Goal: Task Accomplishment & Management: Manage account settings

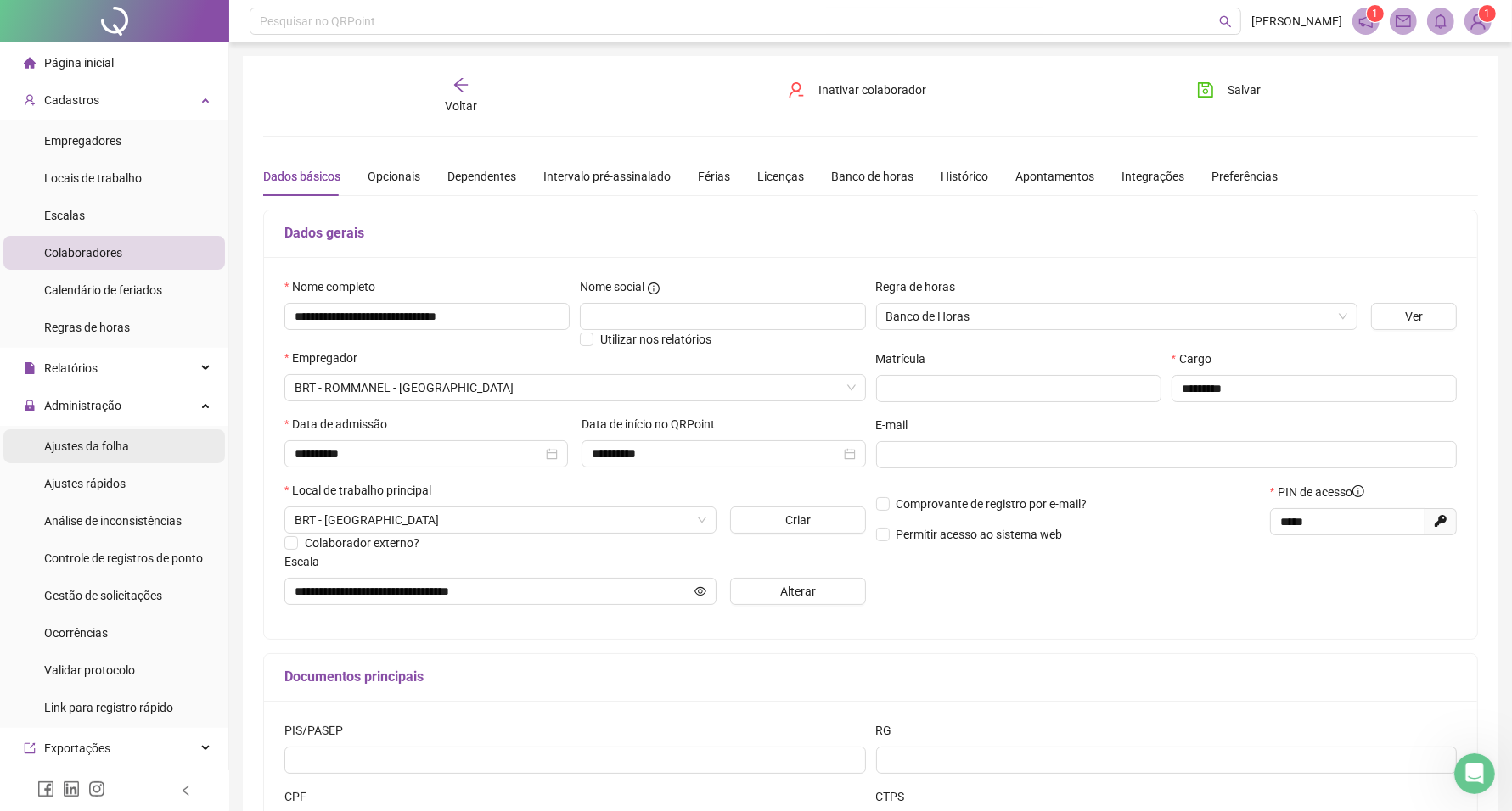
click at [105, 440] on span "Ajustes da folha" at bounding box center [86, 446] width 84 height 13
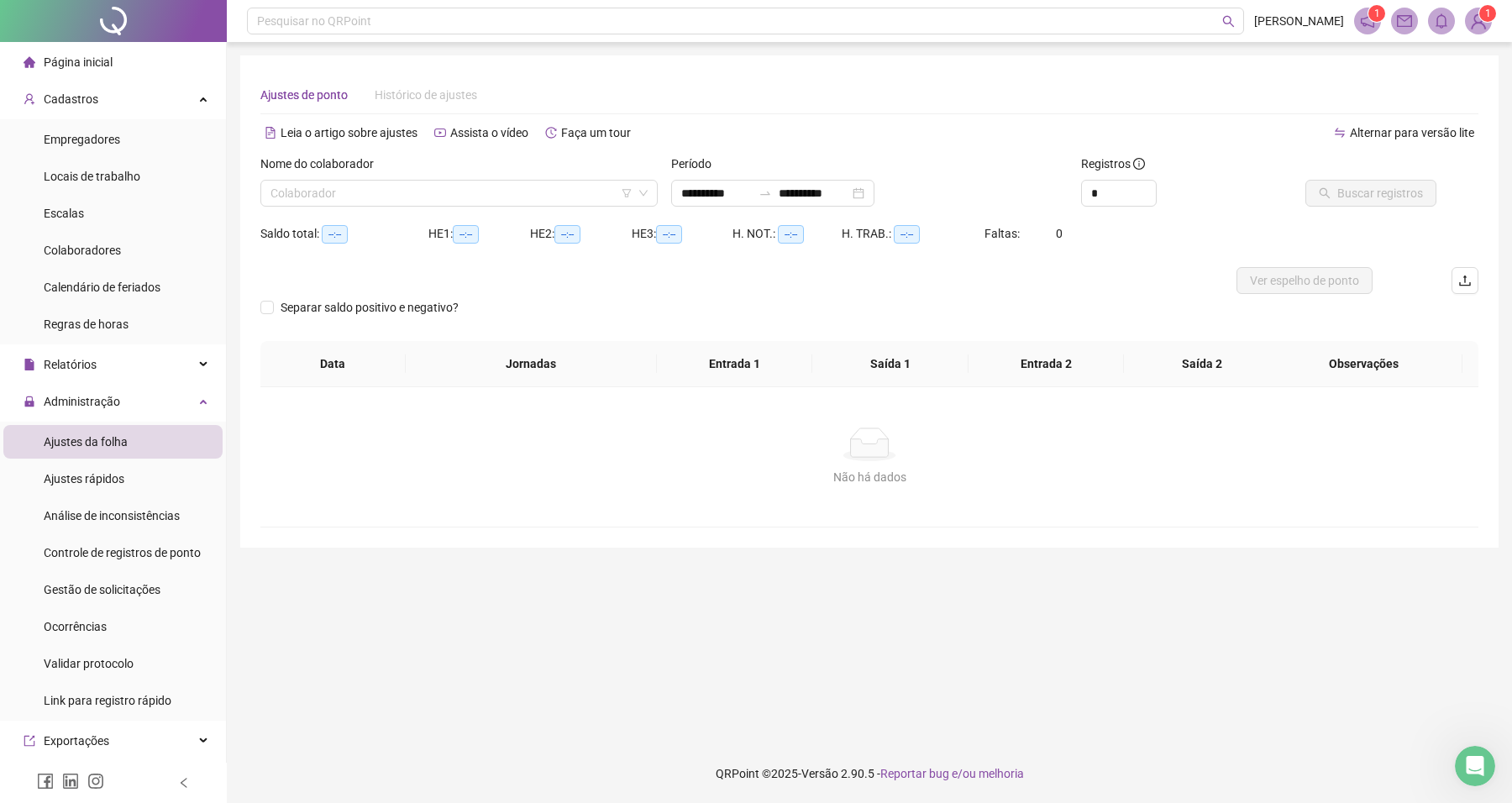
type input "**********"
click at [445, 193] on input "search" at bounding box center [452, 192] width 362 height 25
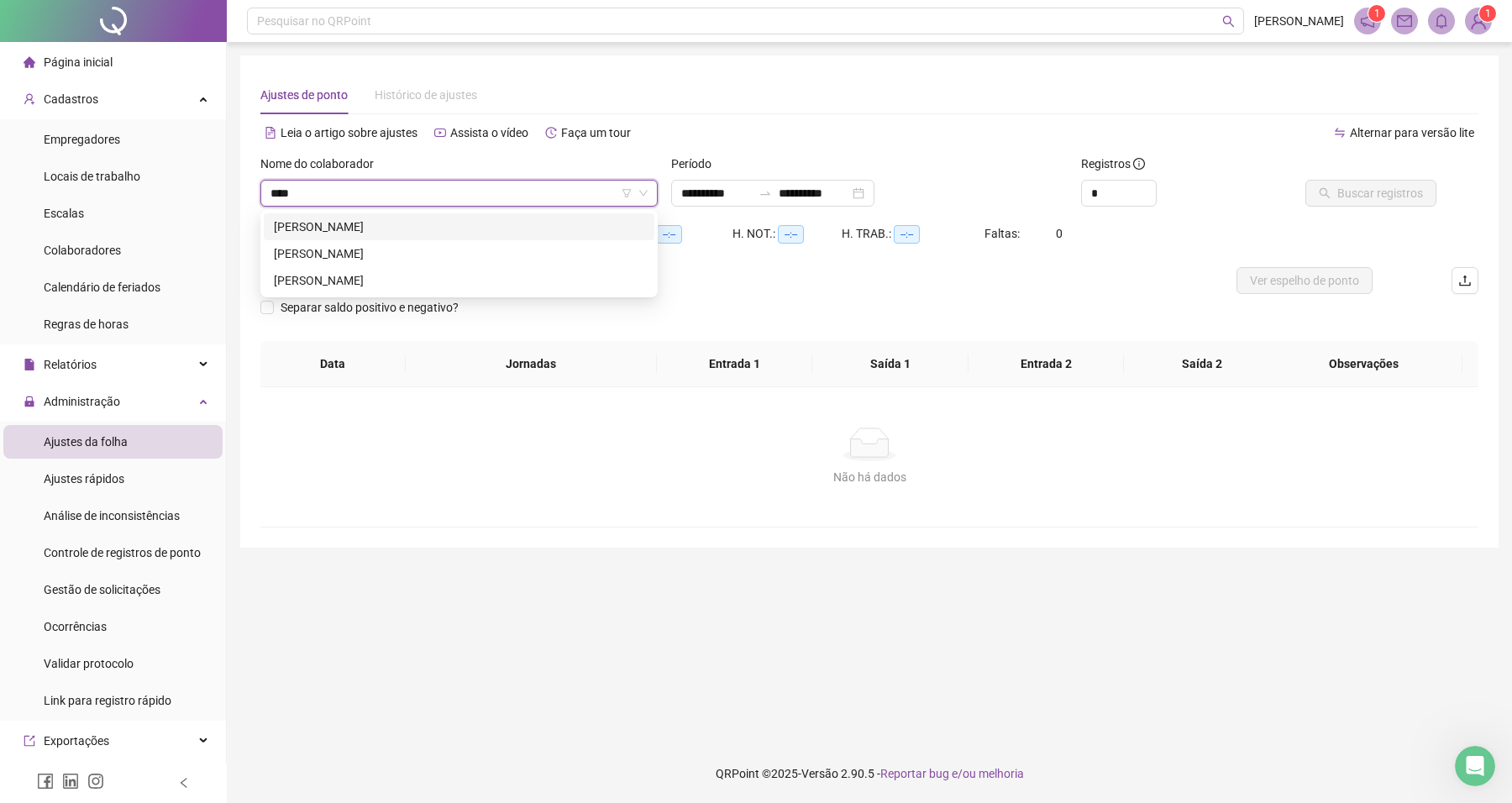
type input "*****"
click at [484, 229] on div "[PERSON_NAME]" at bounding box center [459, 226] width 370 height 18
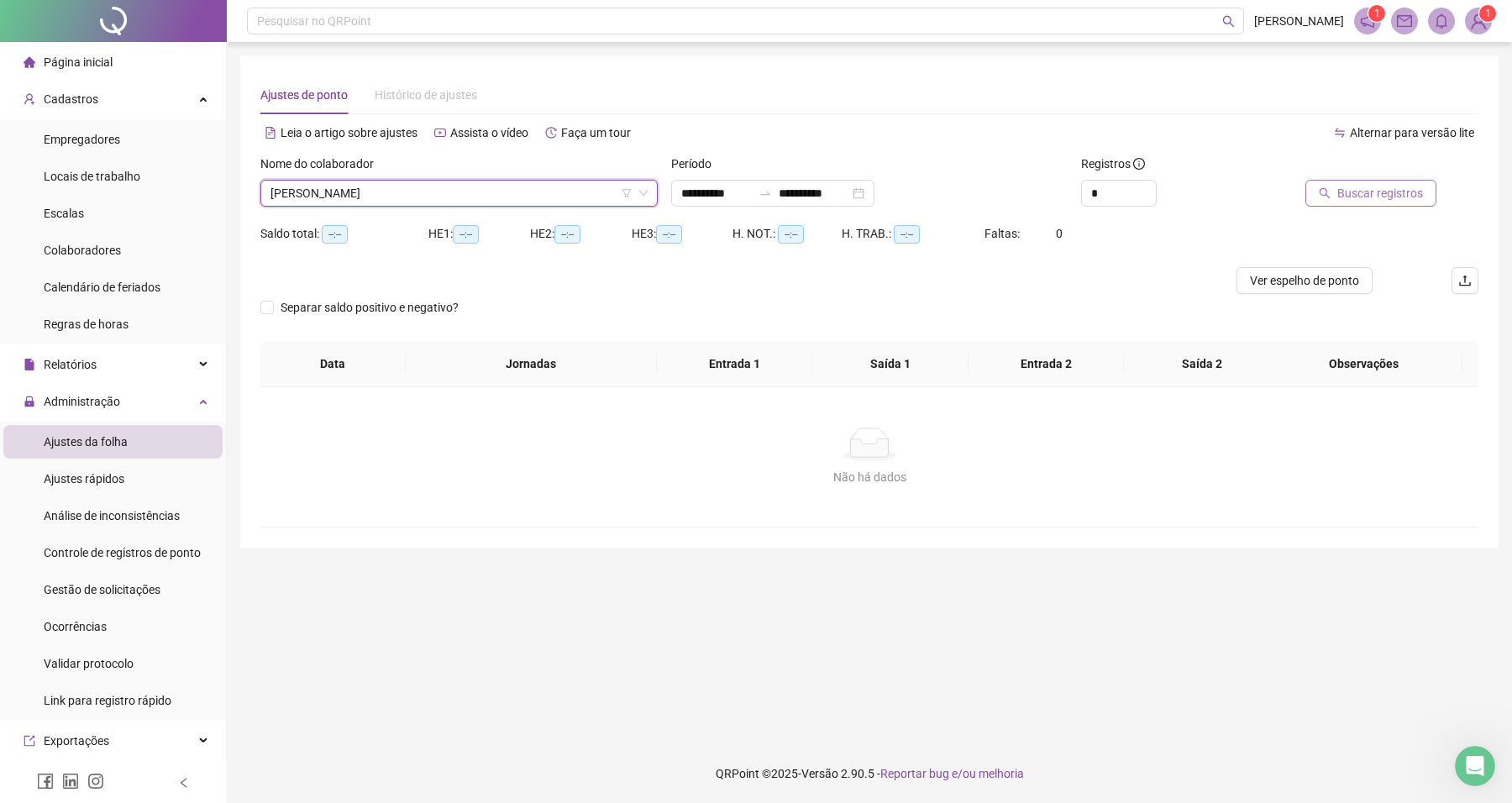
click at [1375, 203] on button "Buscar registros" at bounding box center [1370, 192] width 131 height 27
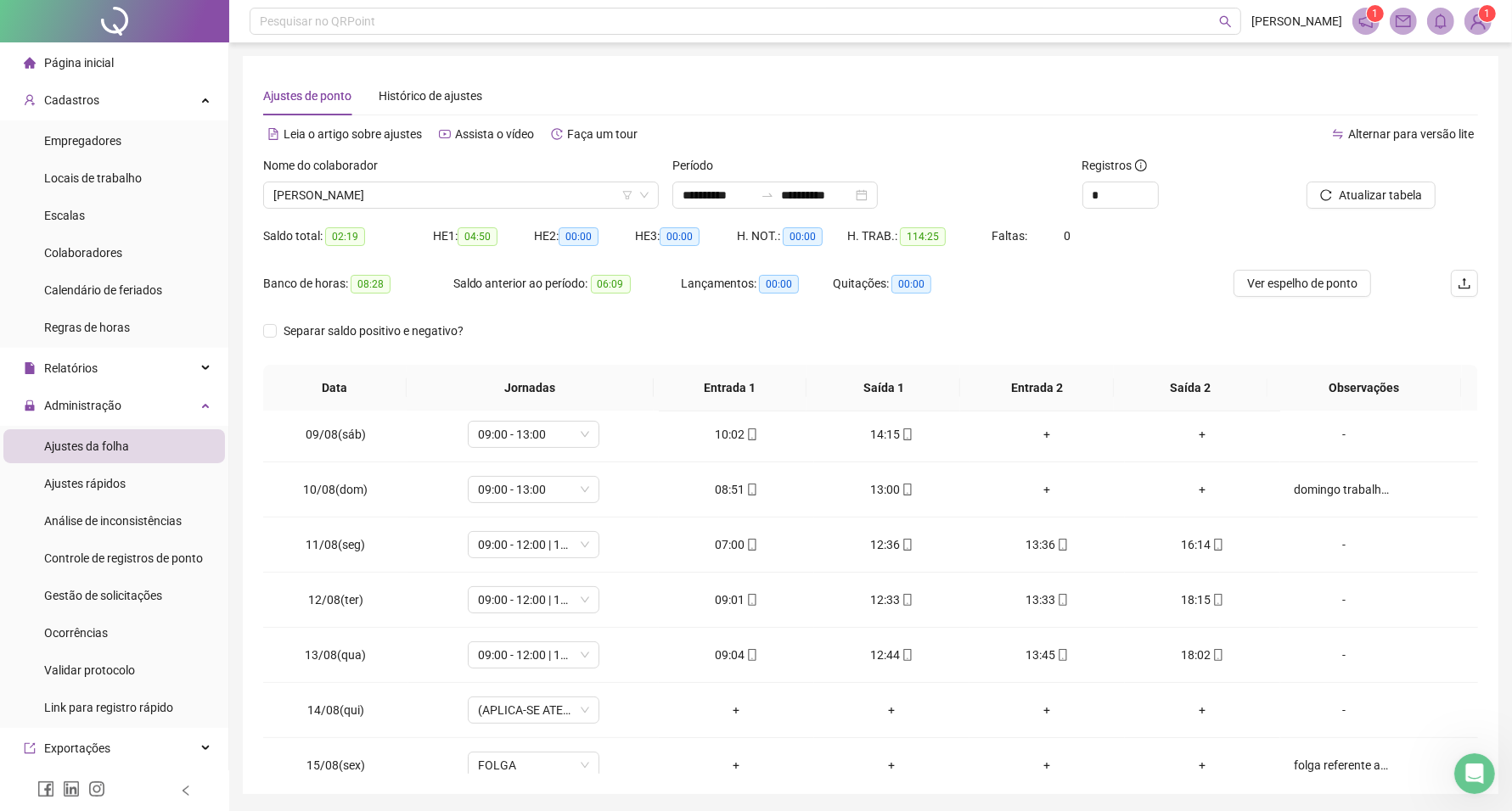
scroll to position [435, 0]
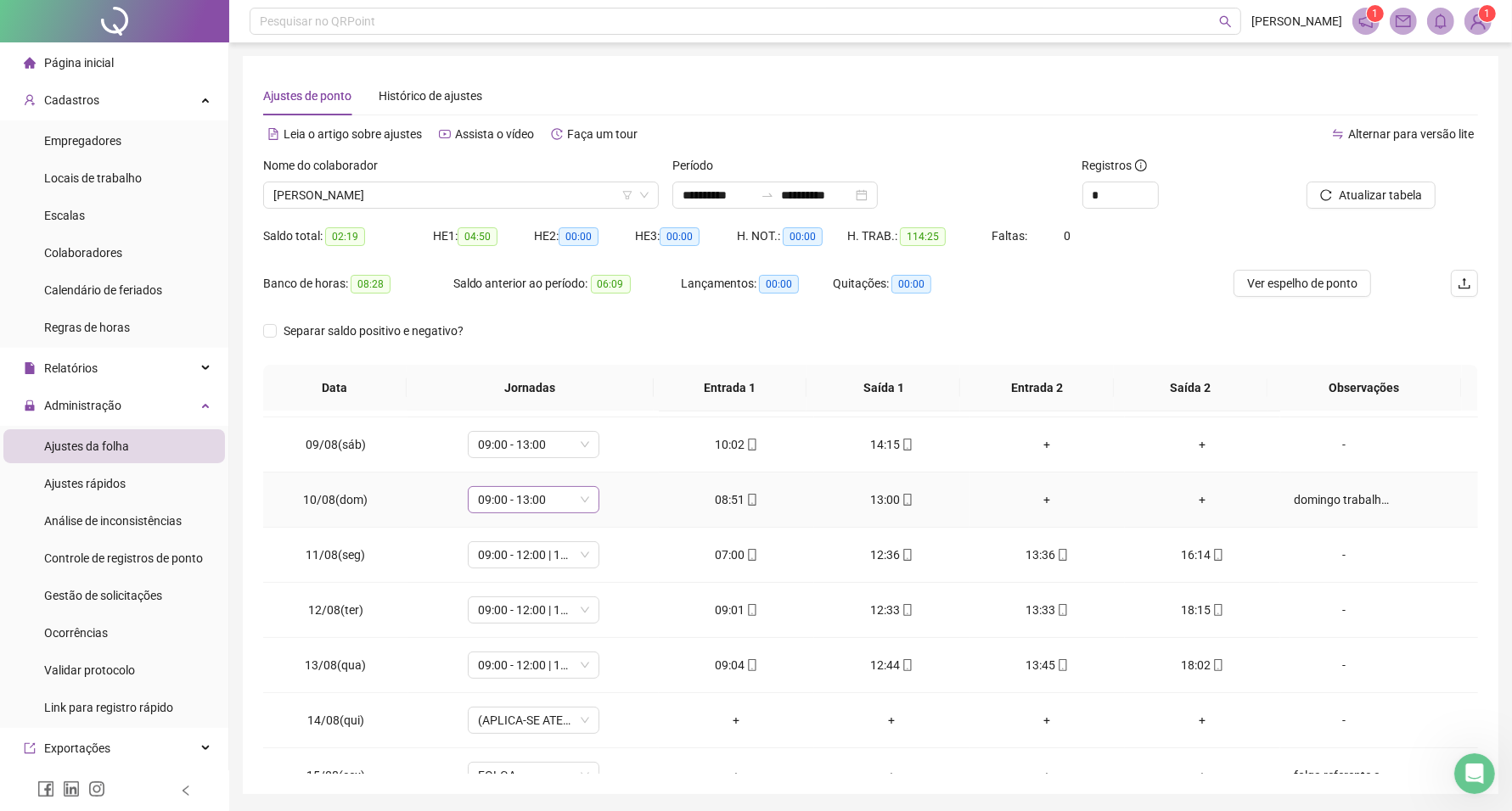
click at [538, 507] on span "09:00 - 13:00" at bounding box center [533, 500] width 111 height 26
type input "**"
click at [516, 566] on div "Folga" at bounding box center [544, 562] width 112 height 18
click at [608, 463] on span "Sim" at bounding box center [610, 457] width 19 height 18
click at [1355, 189] on span "Atualizar tabela" at bounding box center [1380, 194] width 84 height 18
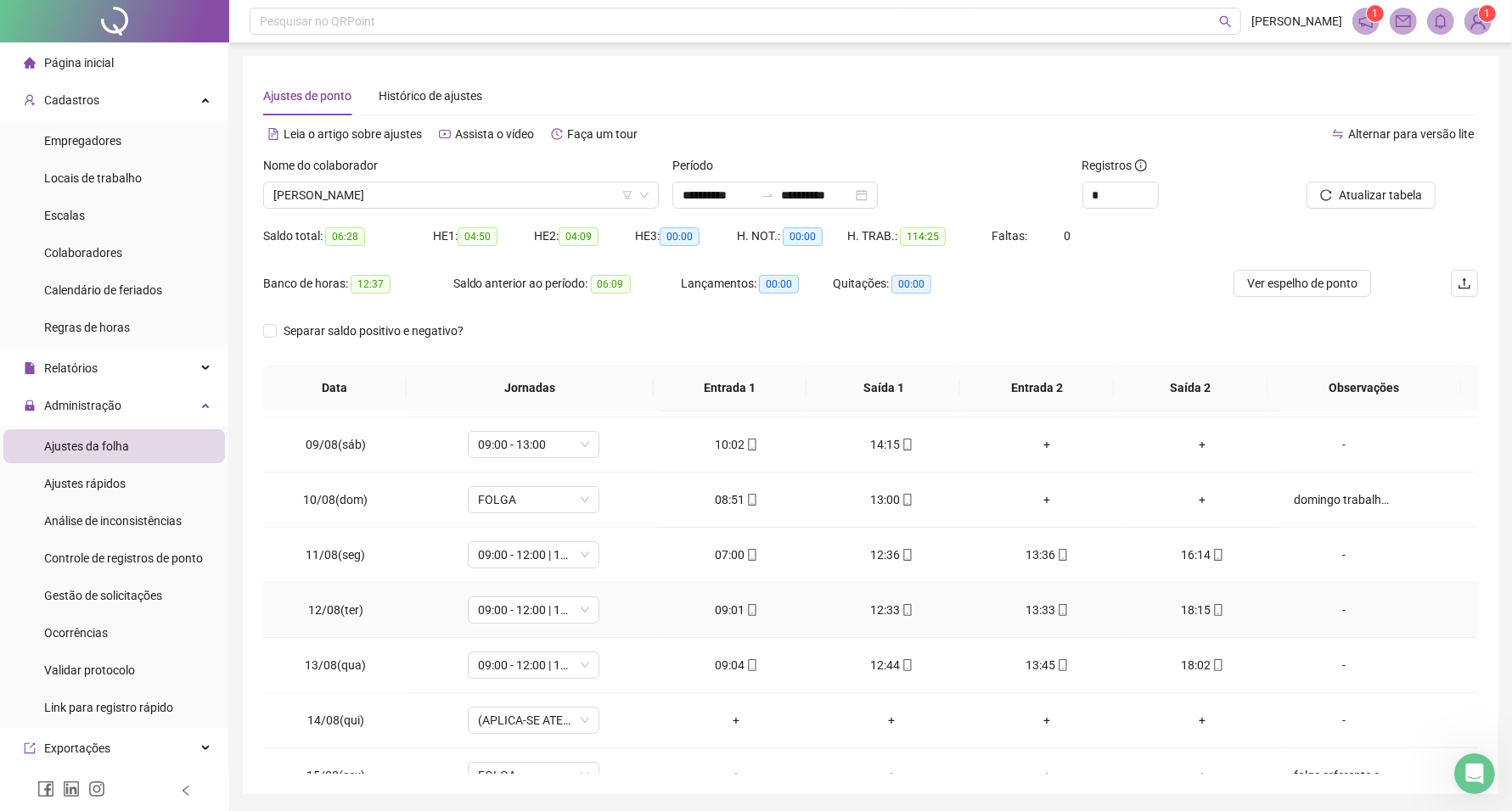
scroll to position [542, 0]
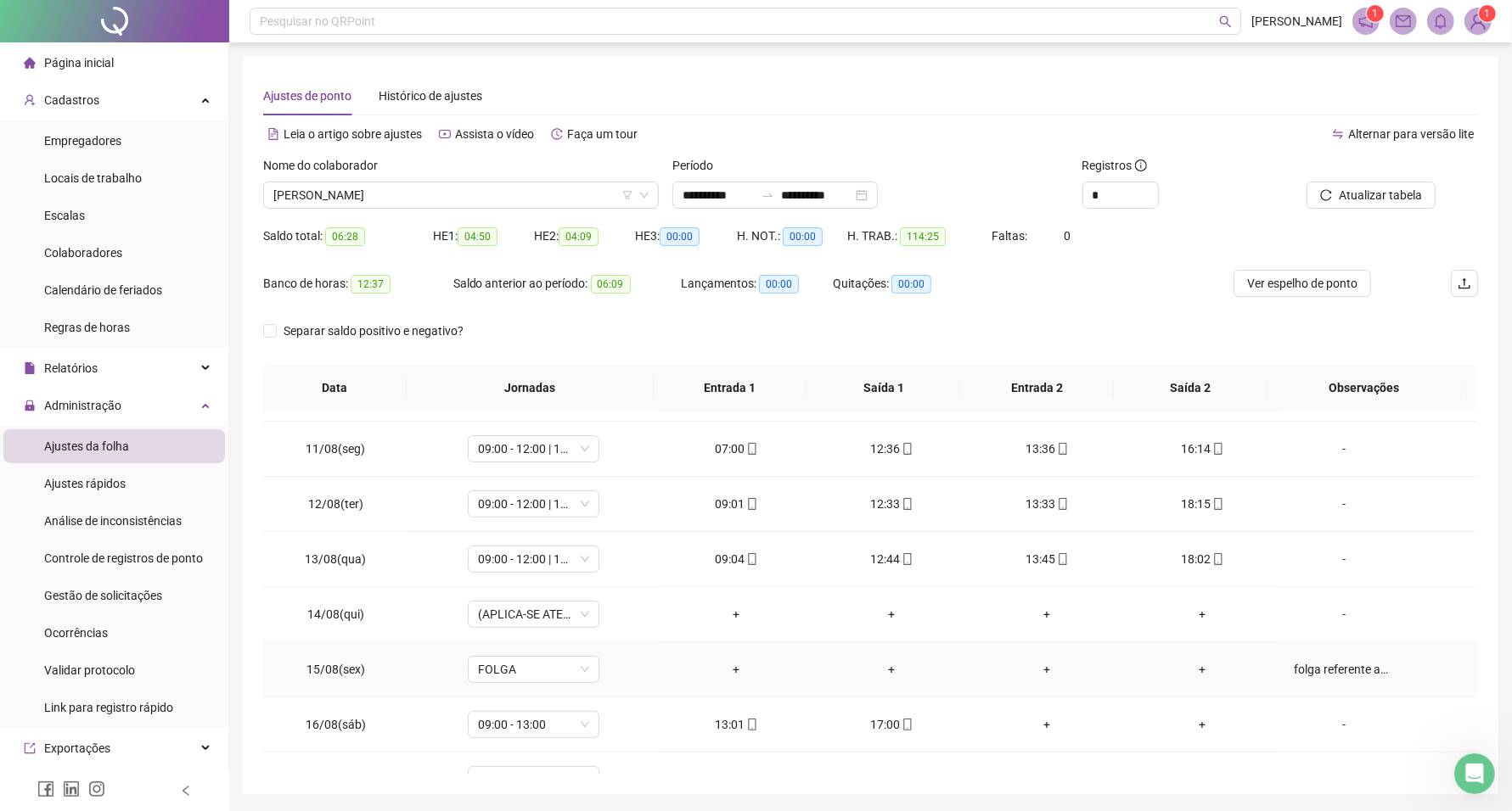
click at [1336, 670] on div "folga referente ao [DATE]" at bounding box center [1344, 669] width 100 height 18
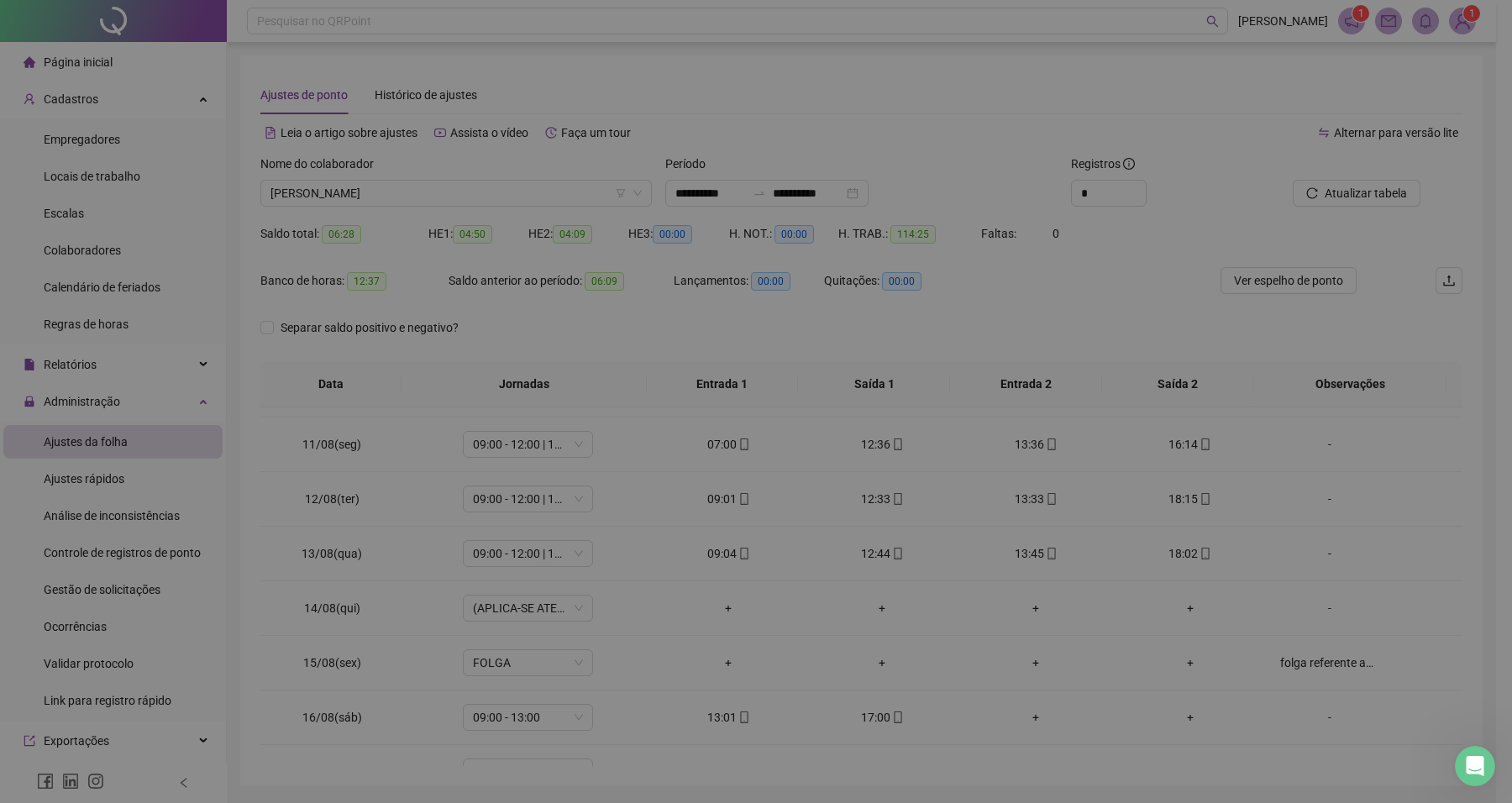
type textarea "**********"
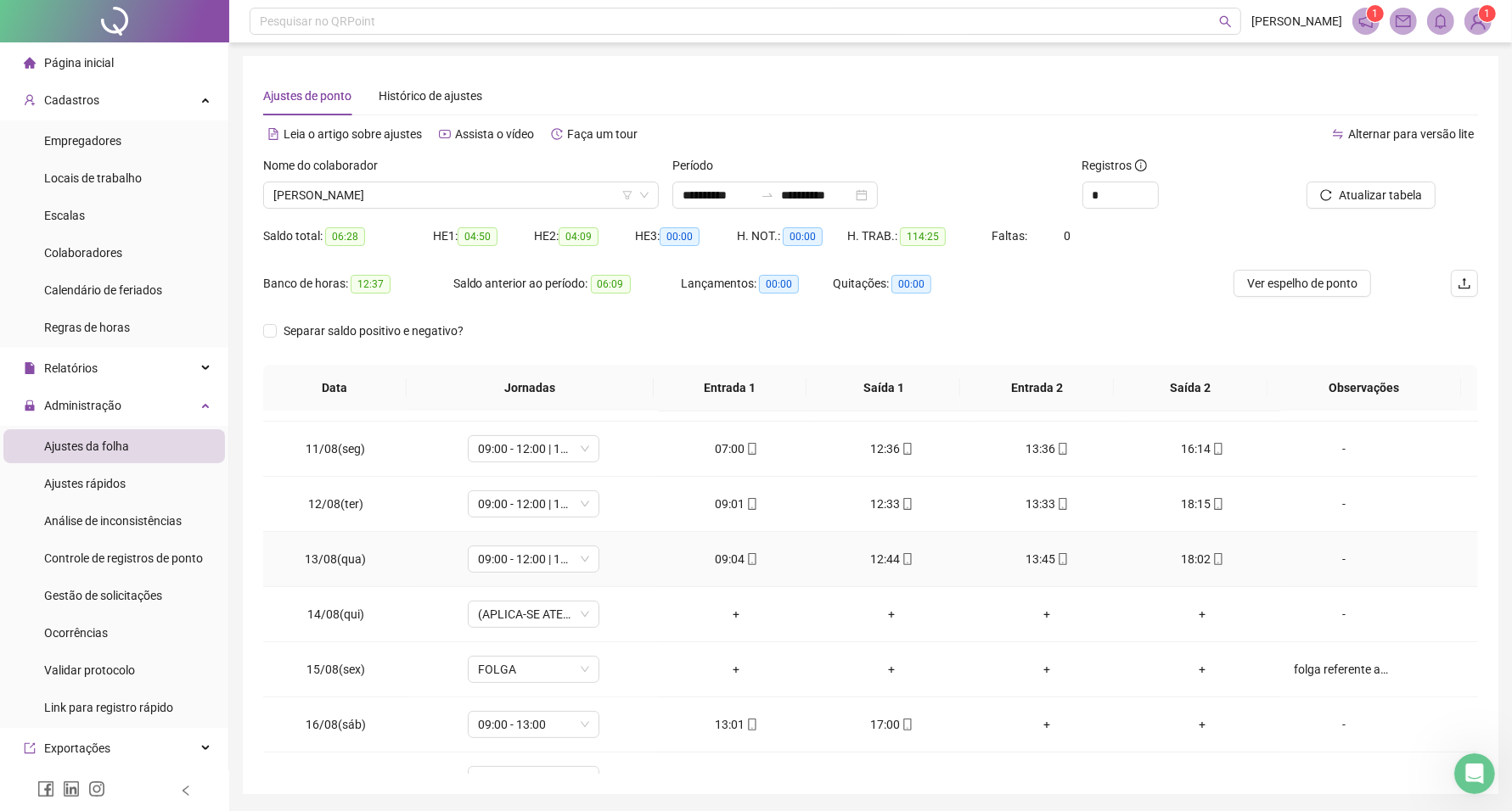
scroll to position [435, 0]
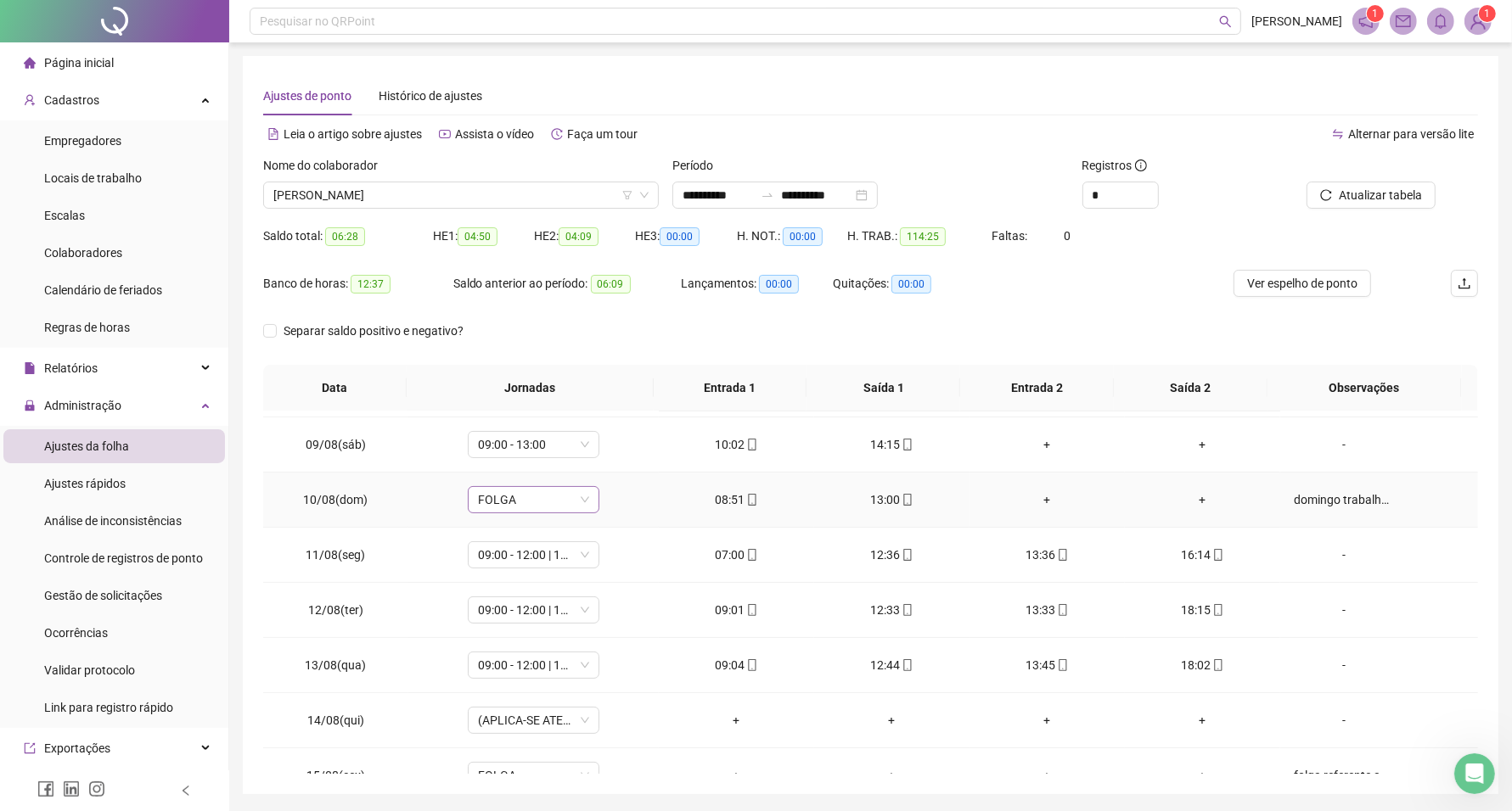
click at [517, 506] on span "FOLGA" at bounding box center [533, 500] width 111 height 26
type input "***"
click at [519, 698] on div "09:00 - 13:00" at bounding box center [560, 697] width 143 height 18
click at [605, 464] on span "Sim" at bounding box center [610, 457] width 19 height 18
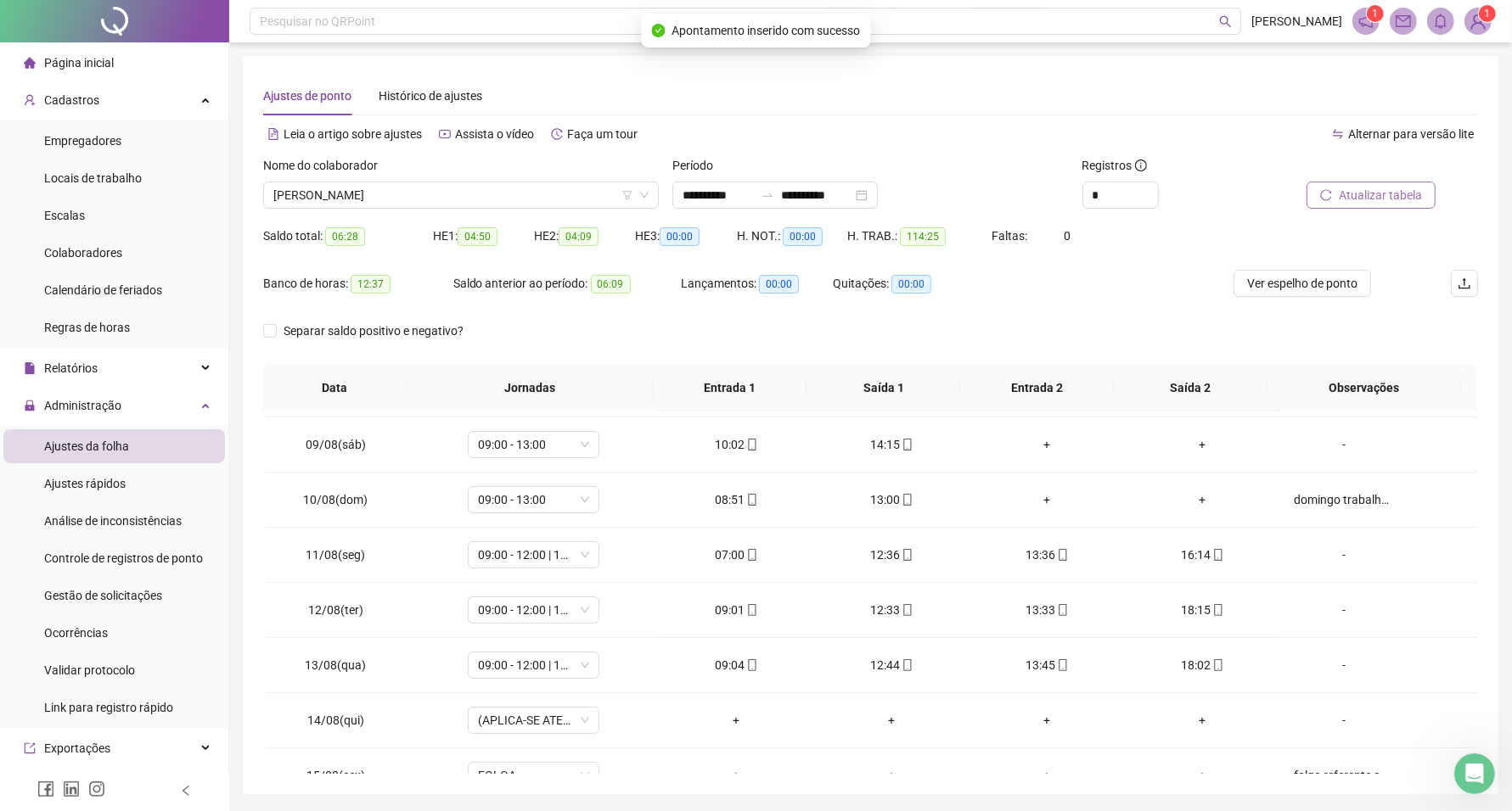
click at [1374, 188] on span "Atualizar tabela" at bounding box center [1380, 194] width 84 height 18
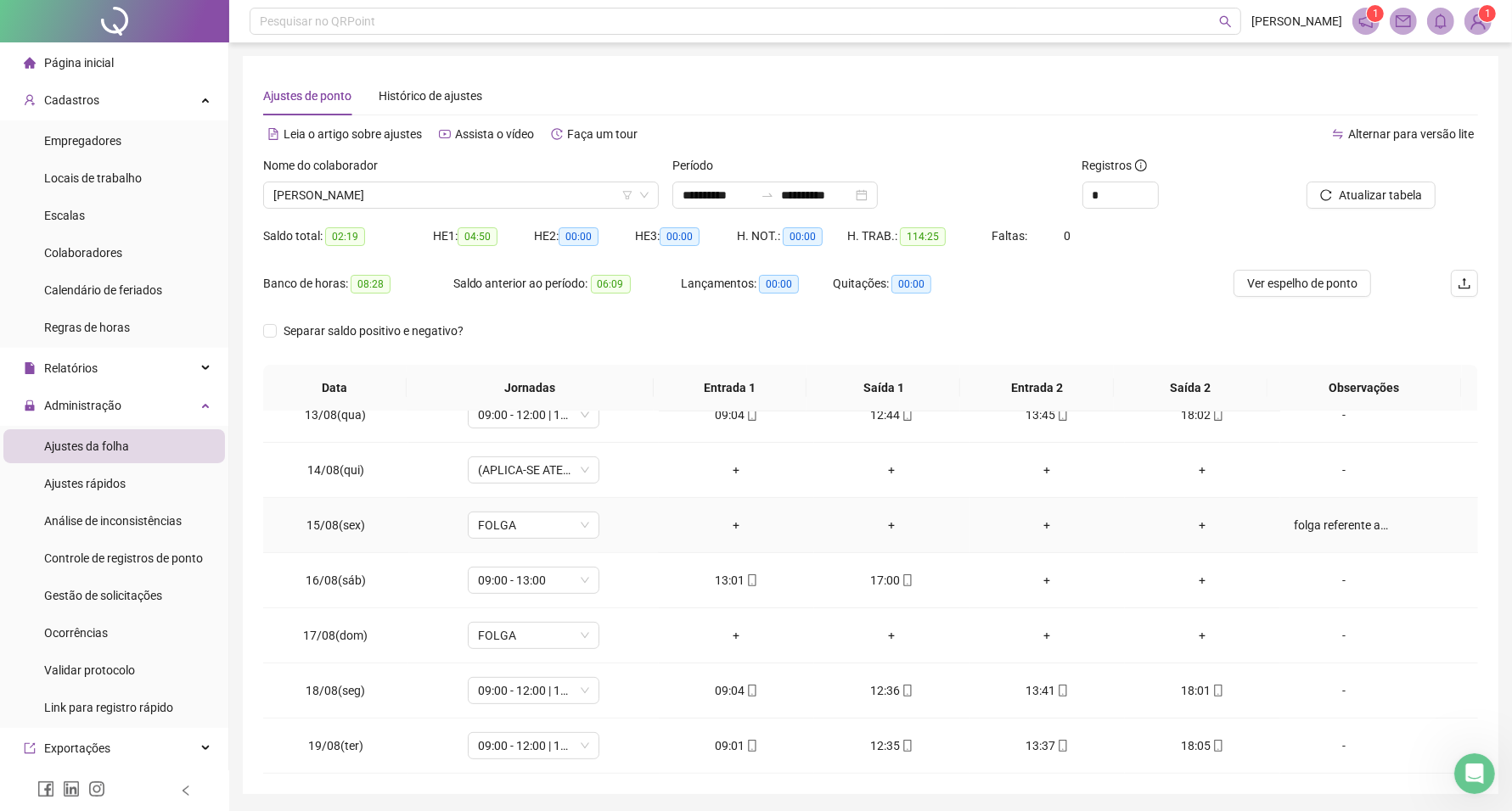
scroll to position [56, 0]
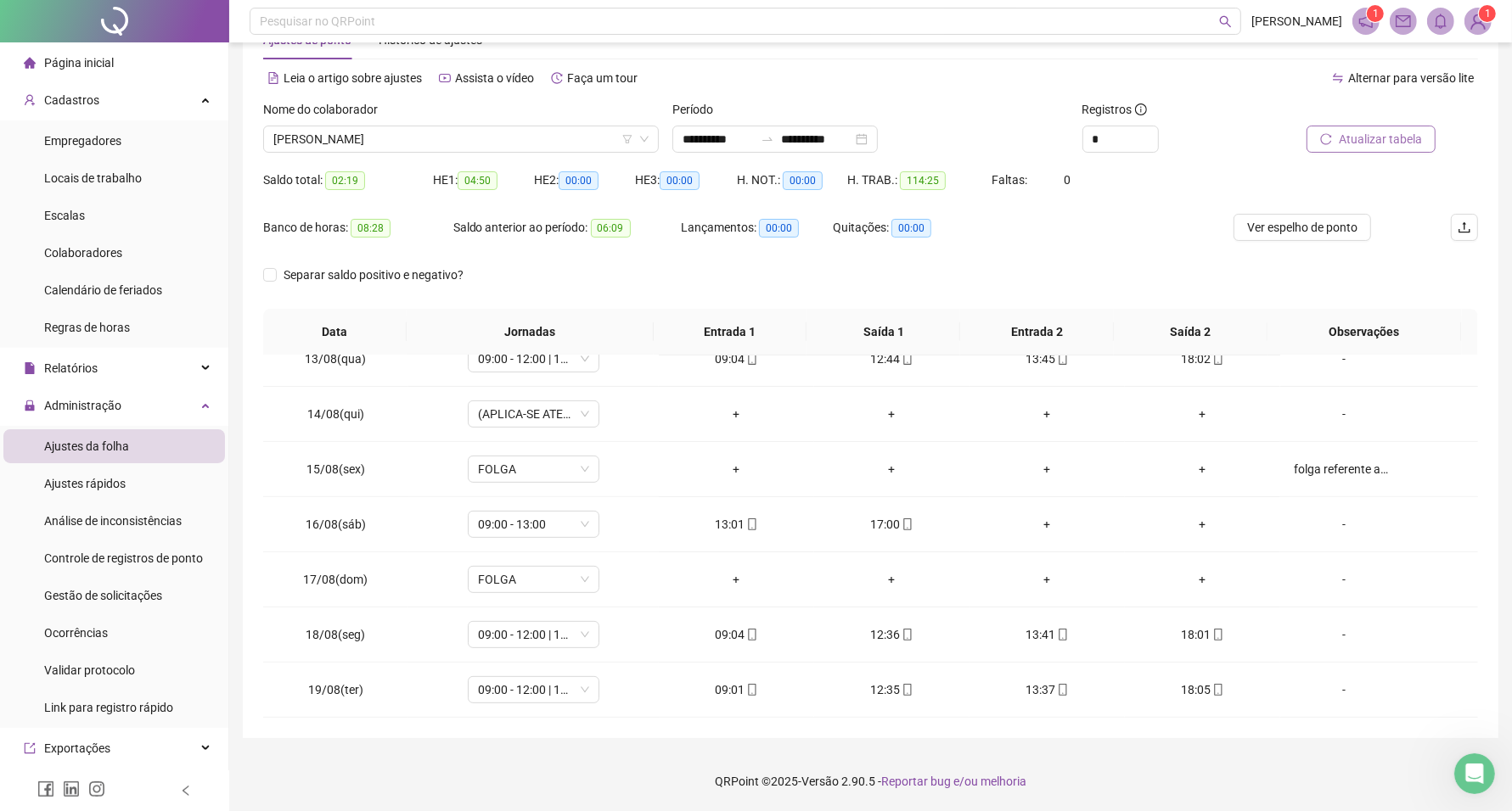
click at [1346, 128] on button "Atualizar tabela" at bounding box center [1371, 139] width 129 height 27
click at [1125, 129] on input "*" at bounding box center [1120, 139] width 75 height 26
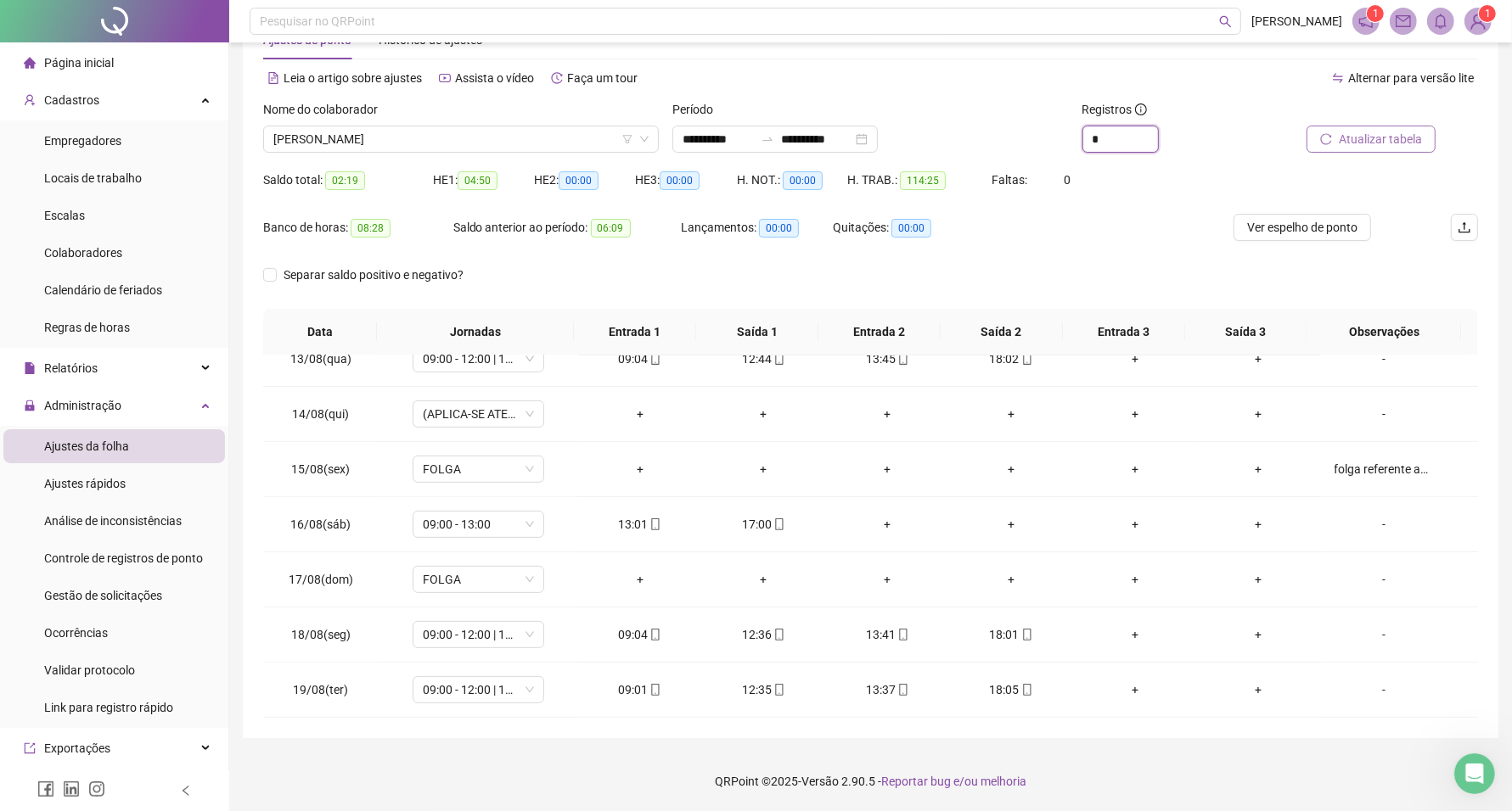
type input "*"
click at [1404, 144] on span "Atualizar tabela" at bounding box center [1380, 139] width 84 height 18
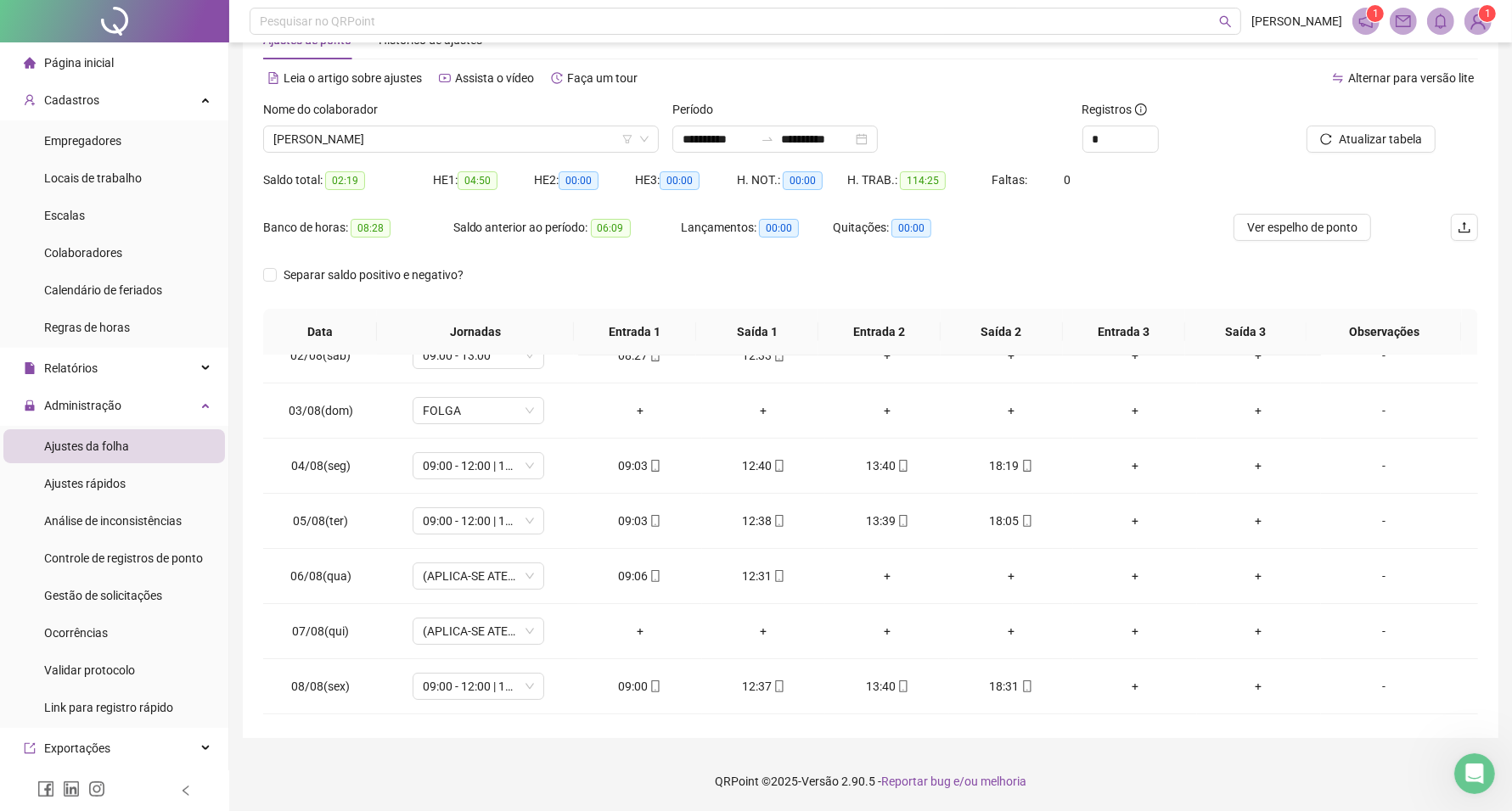
scroll to position [0, 0]
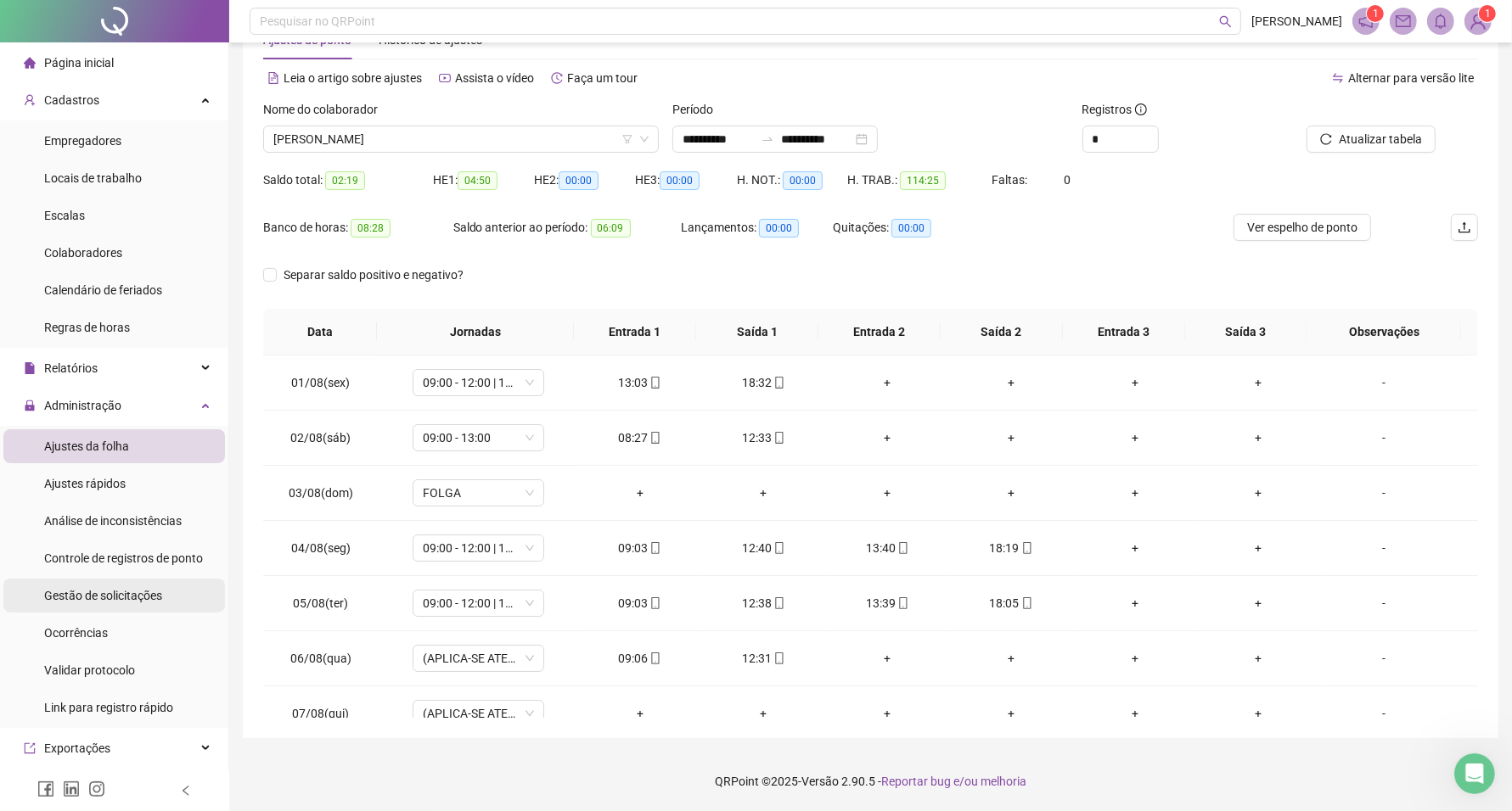
click at [133, 598] on span "Gestão de solicitações" at bounding box center [103, 595] width 118 height 13
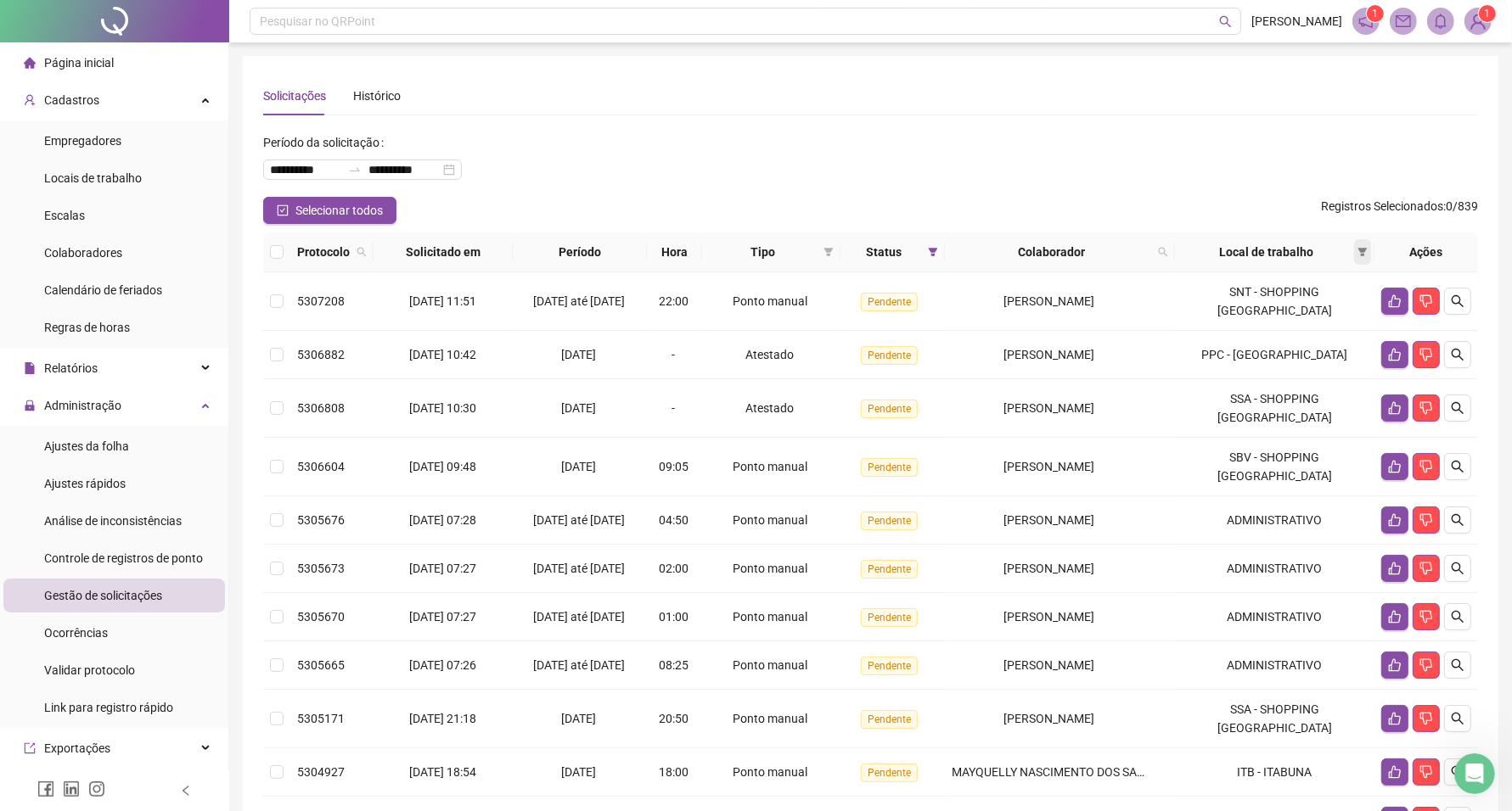
drag, startPoint x: 1361, startPoint y: 251, endPoint x: 1472, endPoint y: 369, distance: 162.0
click at [1362, 251] on icon "filter" at bounding box center [1363, 252] width 10 height 9
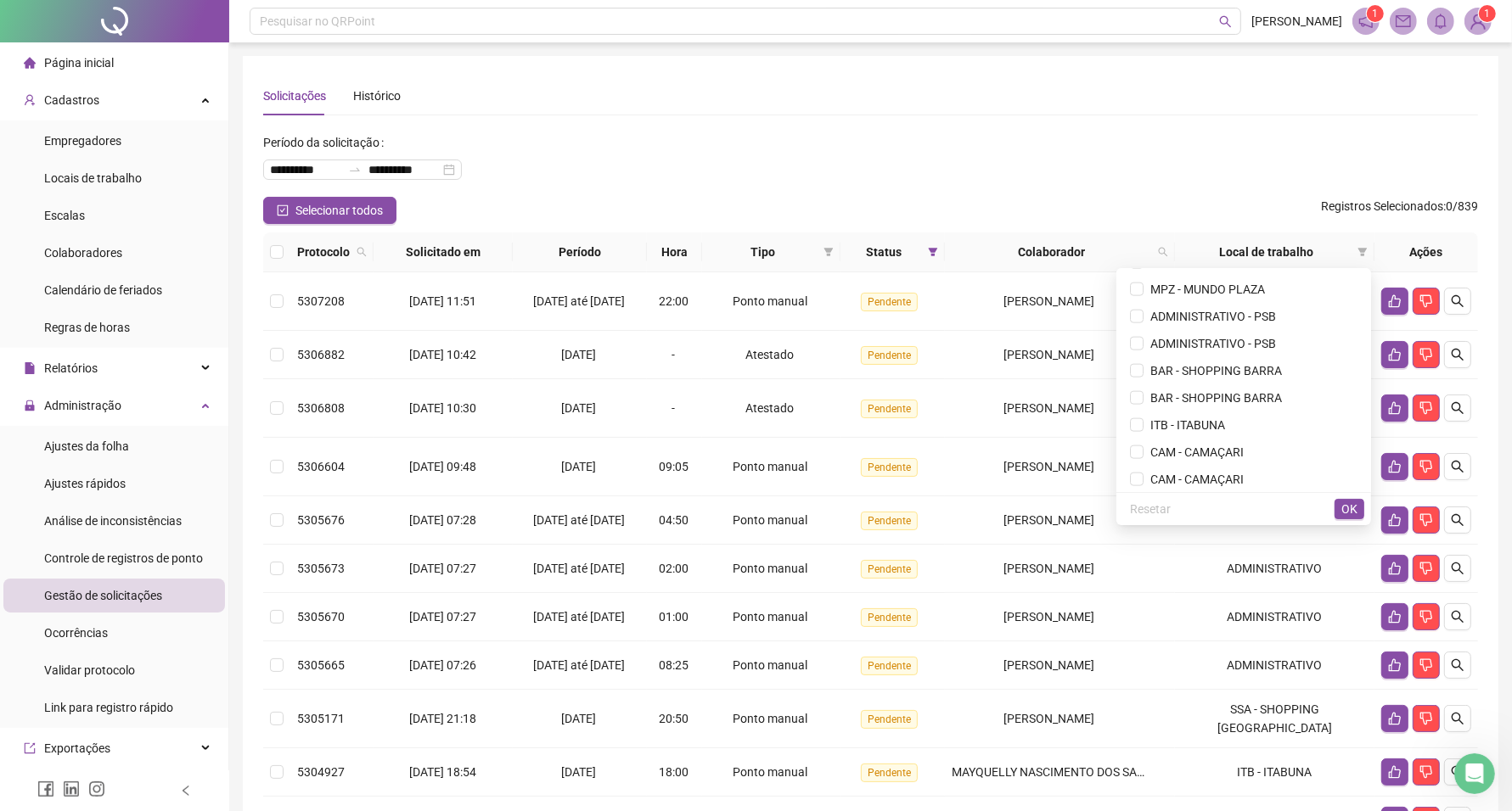
scroll to position [2284, 0]
click at [1258, 331] on span "CAM - CAMAÇARI" at bounding box center [1244, 335] width 228 height 18
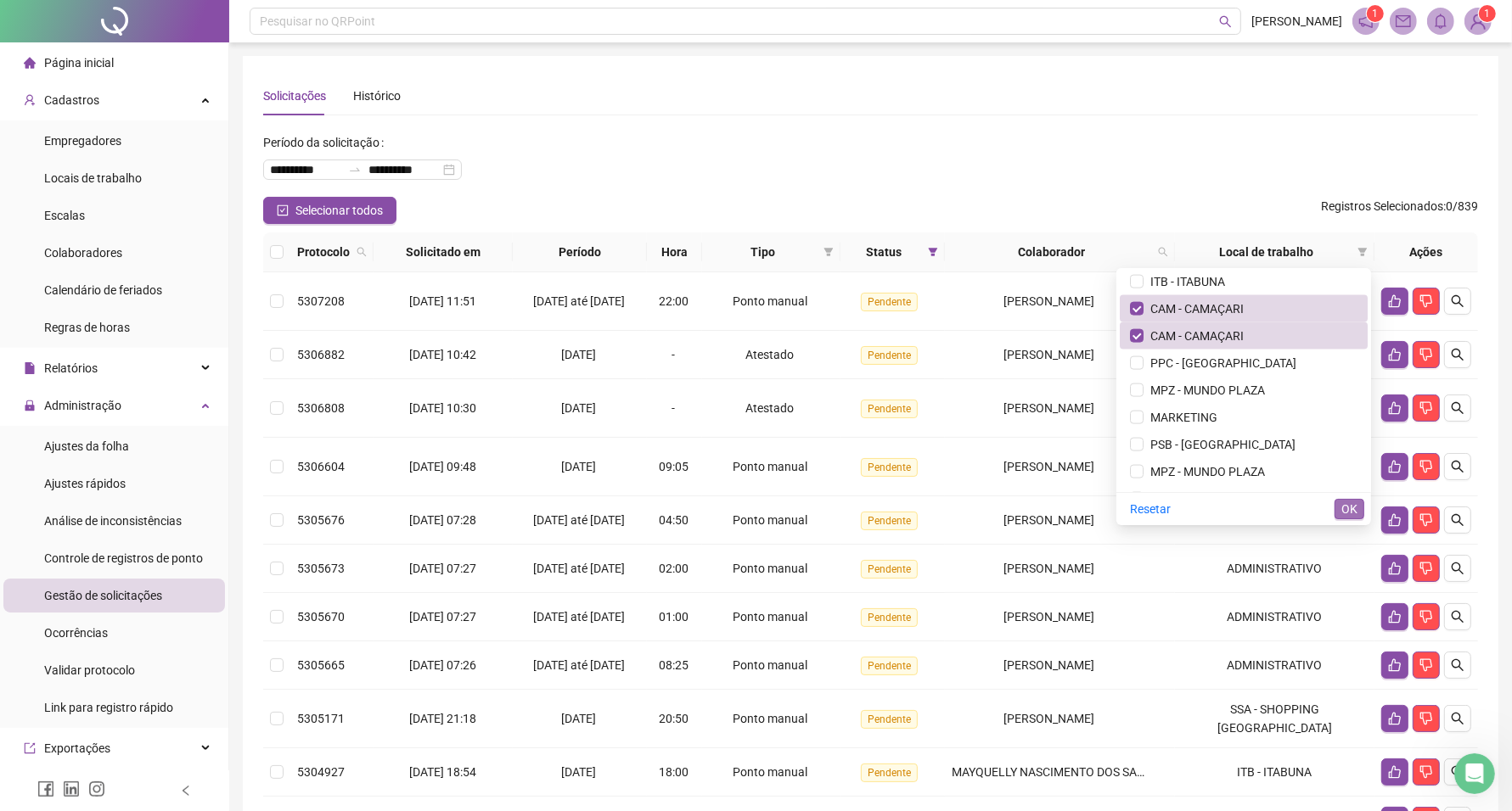
click at [1350, 511] on span "OK" at bounding box center [1349, 508] width 16 height 18
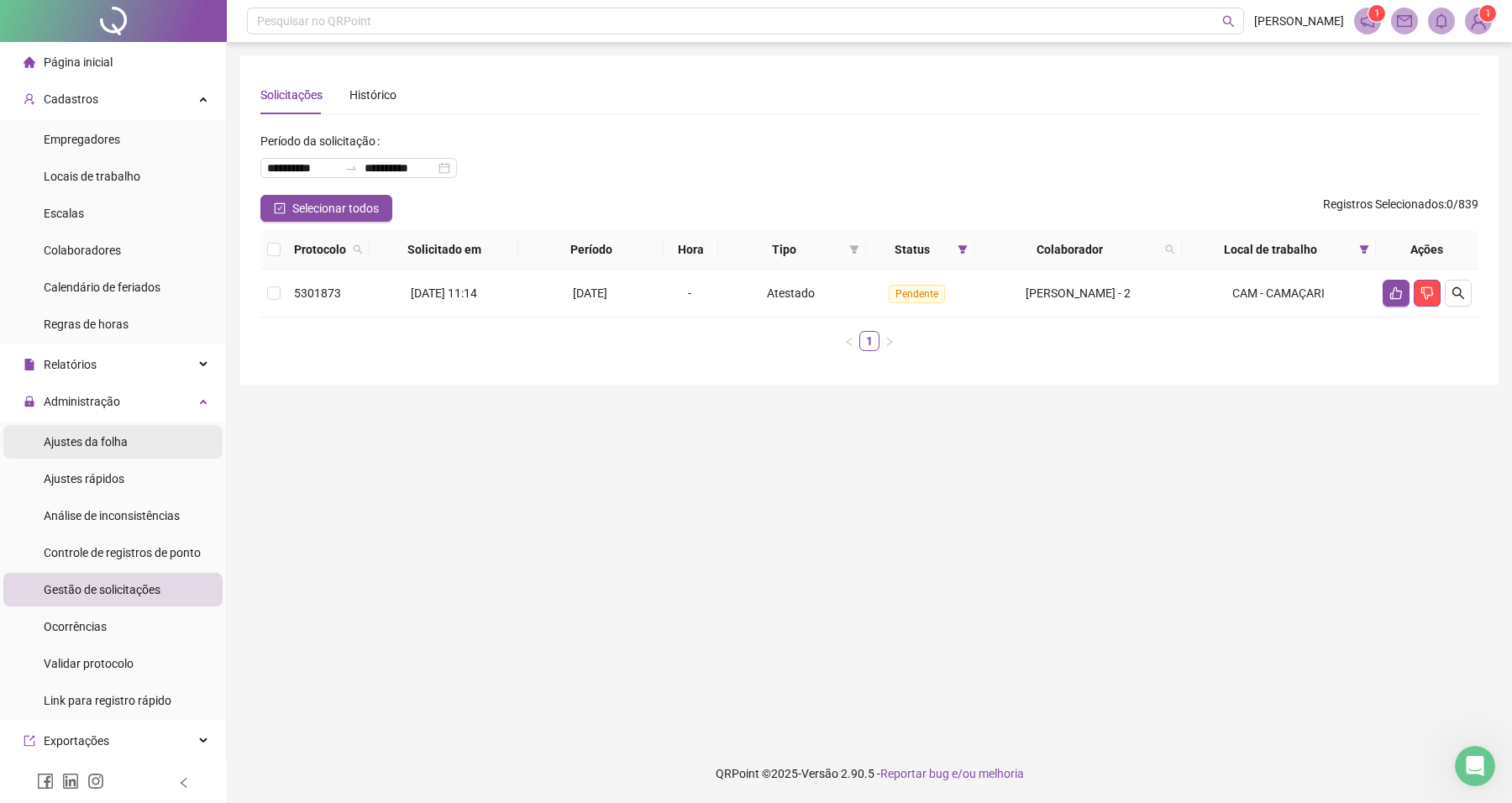
click at [102, 437] on span "Ajustes da folha" at bounding box center [85, 442] width 84 height 13
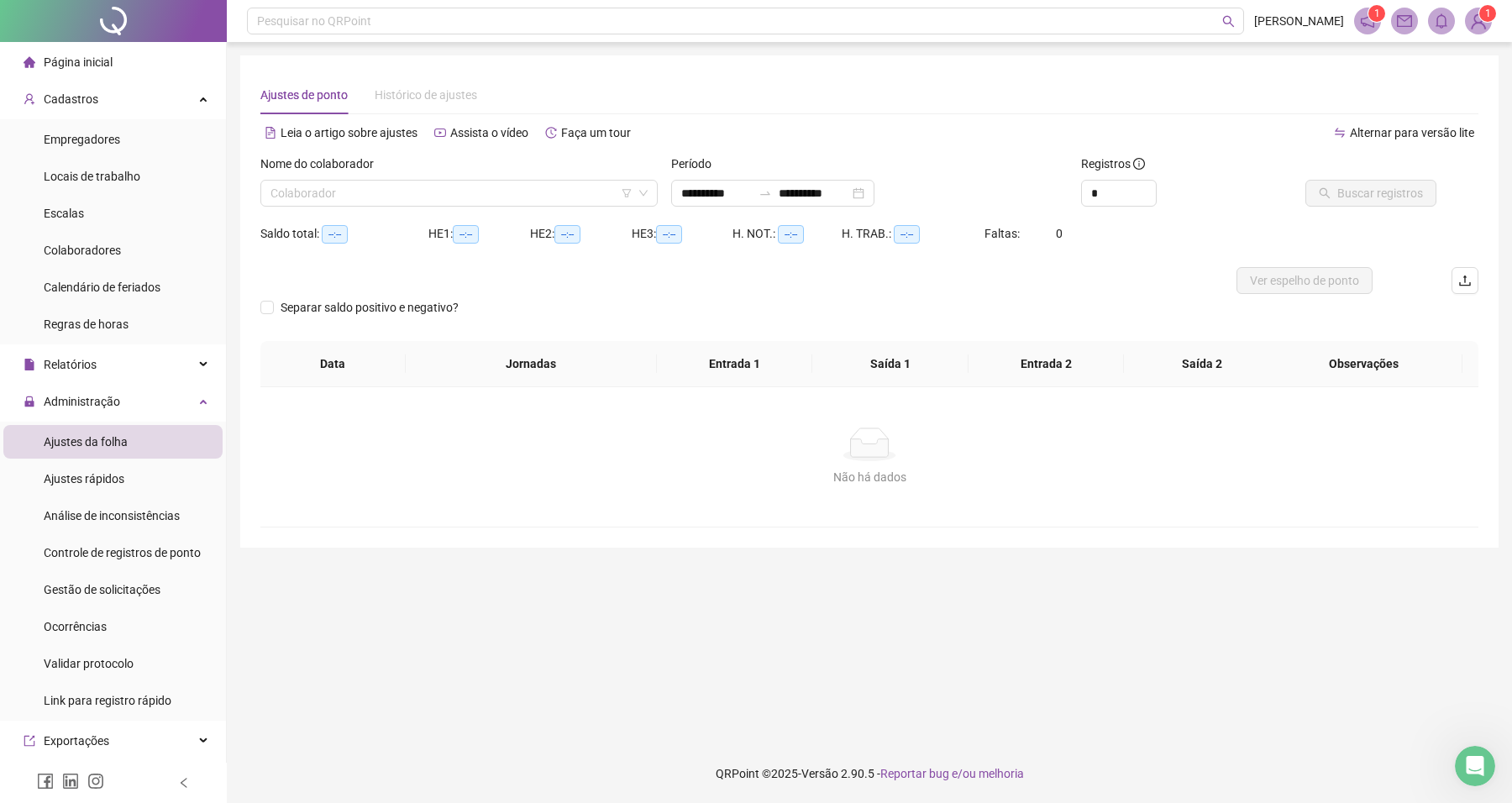
type input "**********"
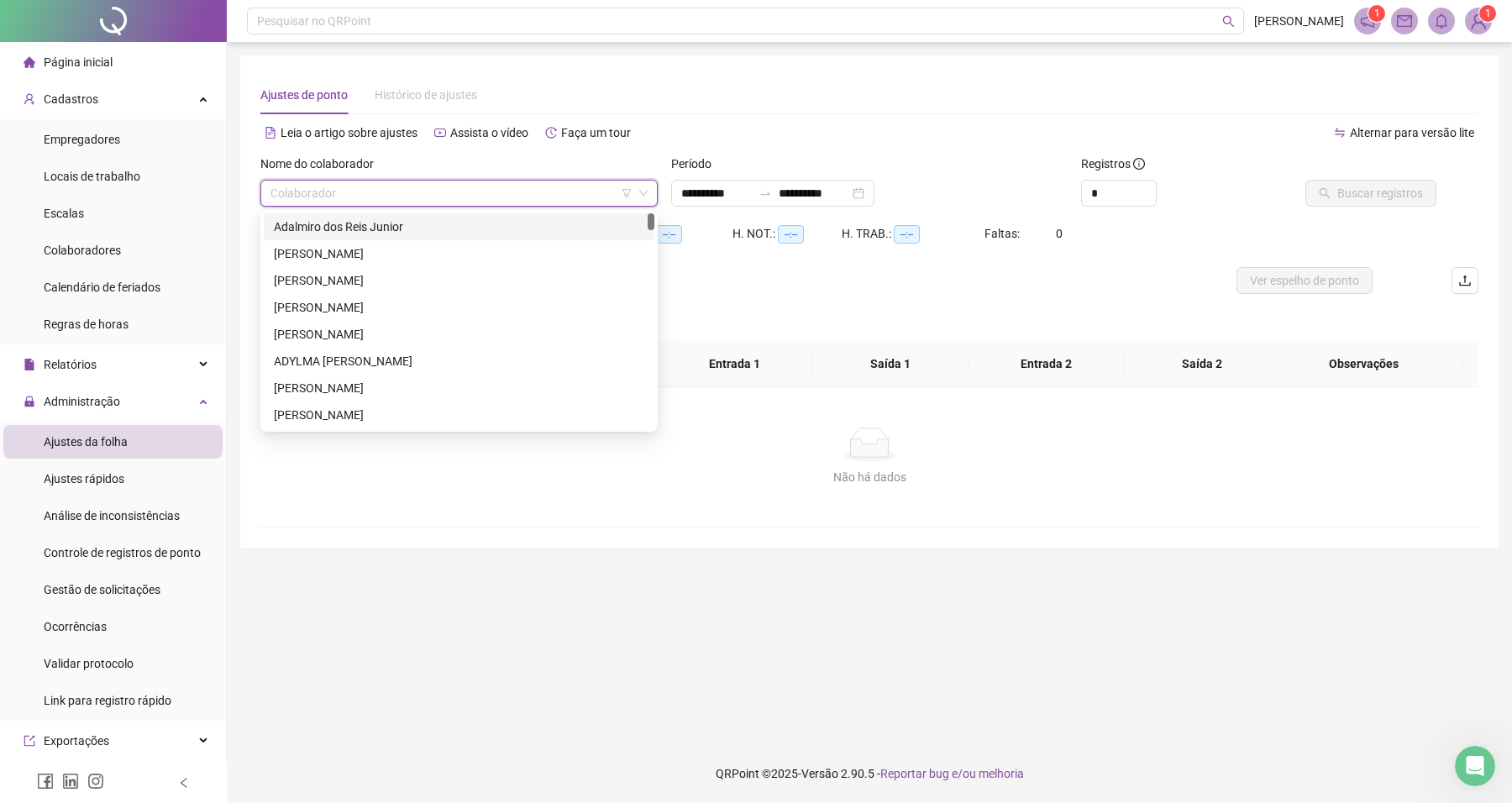
click at [472, 192] on input "search" at bounding box center [452, 192] width 362 height 25
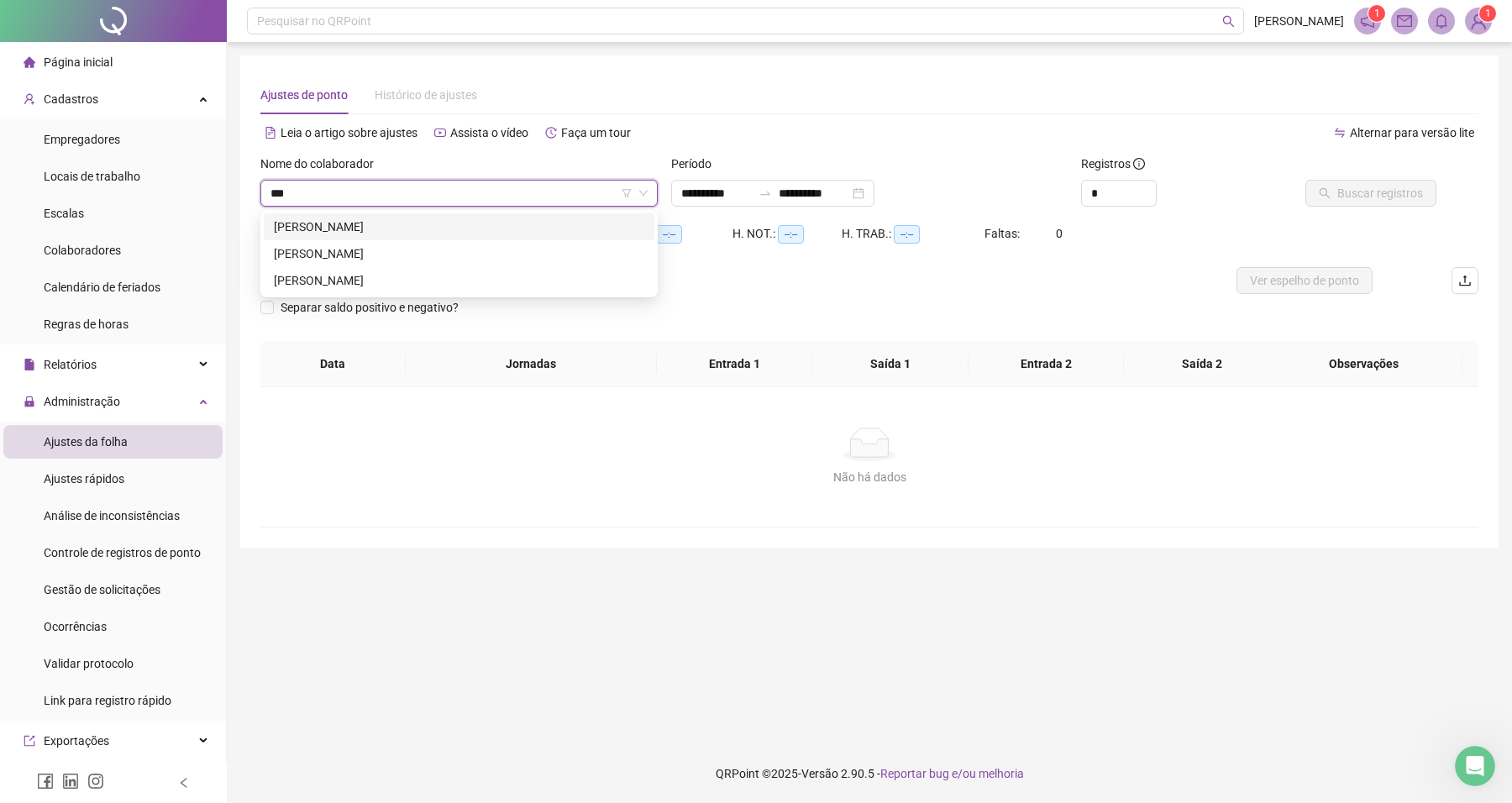
type input "****"
click at [353, 221] on div "[PERSON_NAME]" at bounding box center [459, 226] width 370 height 18
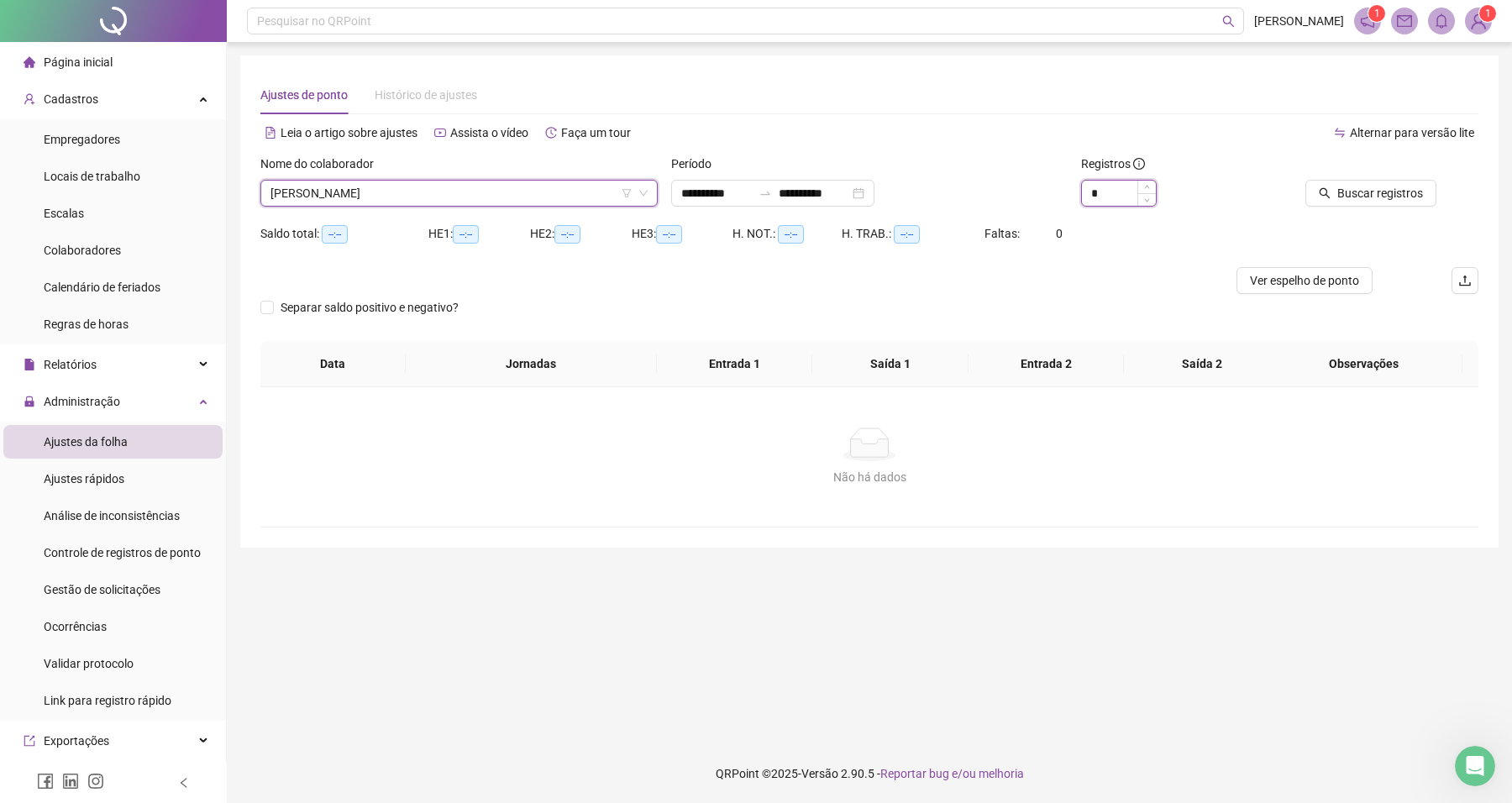
click at [1119, 191] on input "*" at bounding box center [1119, 192] width 74 height 25
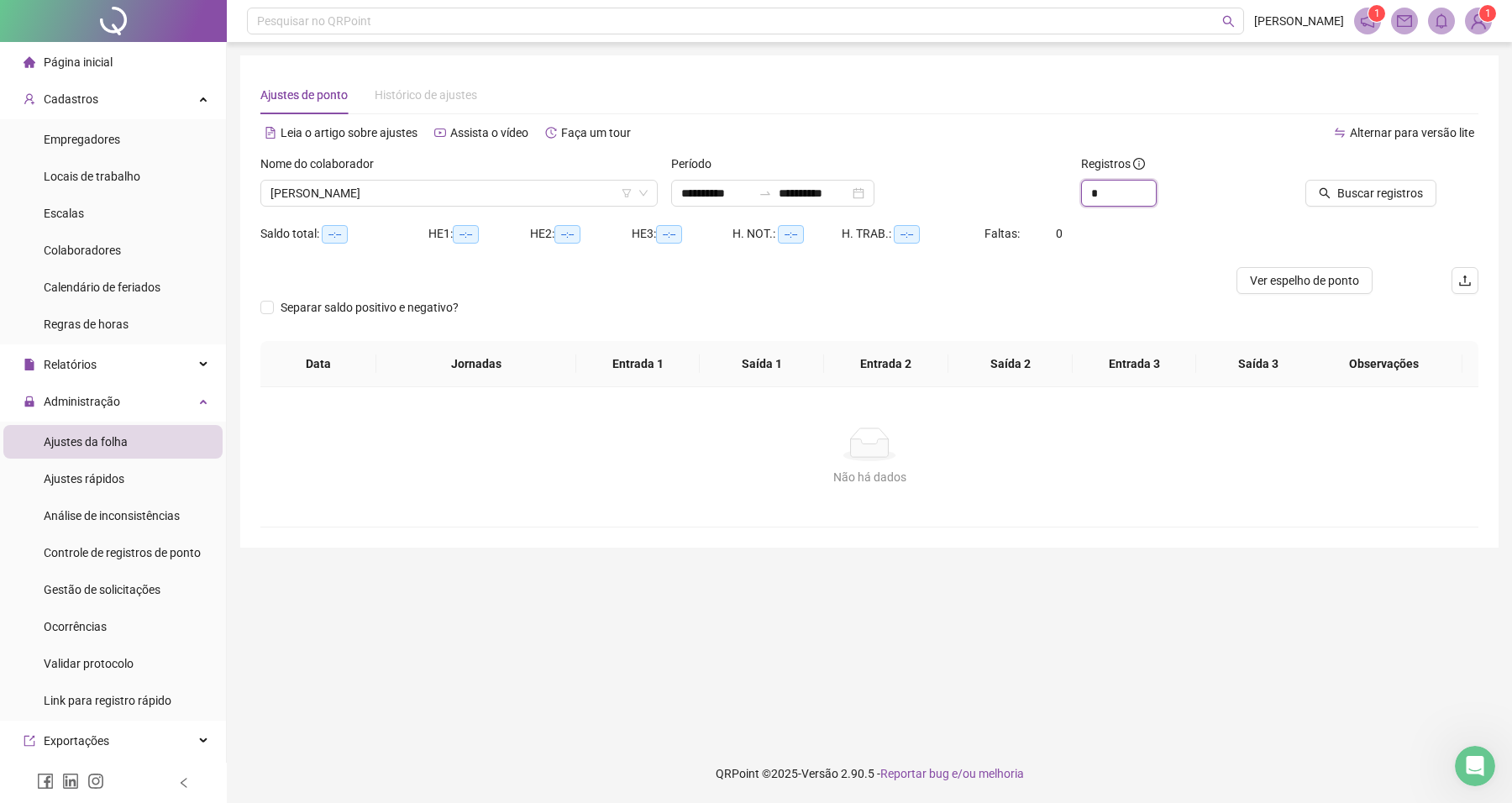
type input "*"
click at [1307, 186] on div "Buscar registros" at bounding box center [1361, 192] width 150 height 27
click at [1359, 192] on span "Buscar registros" at bounding box center [1380, 192] width 85 height 18
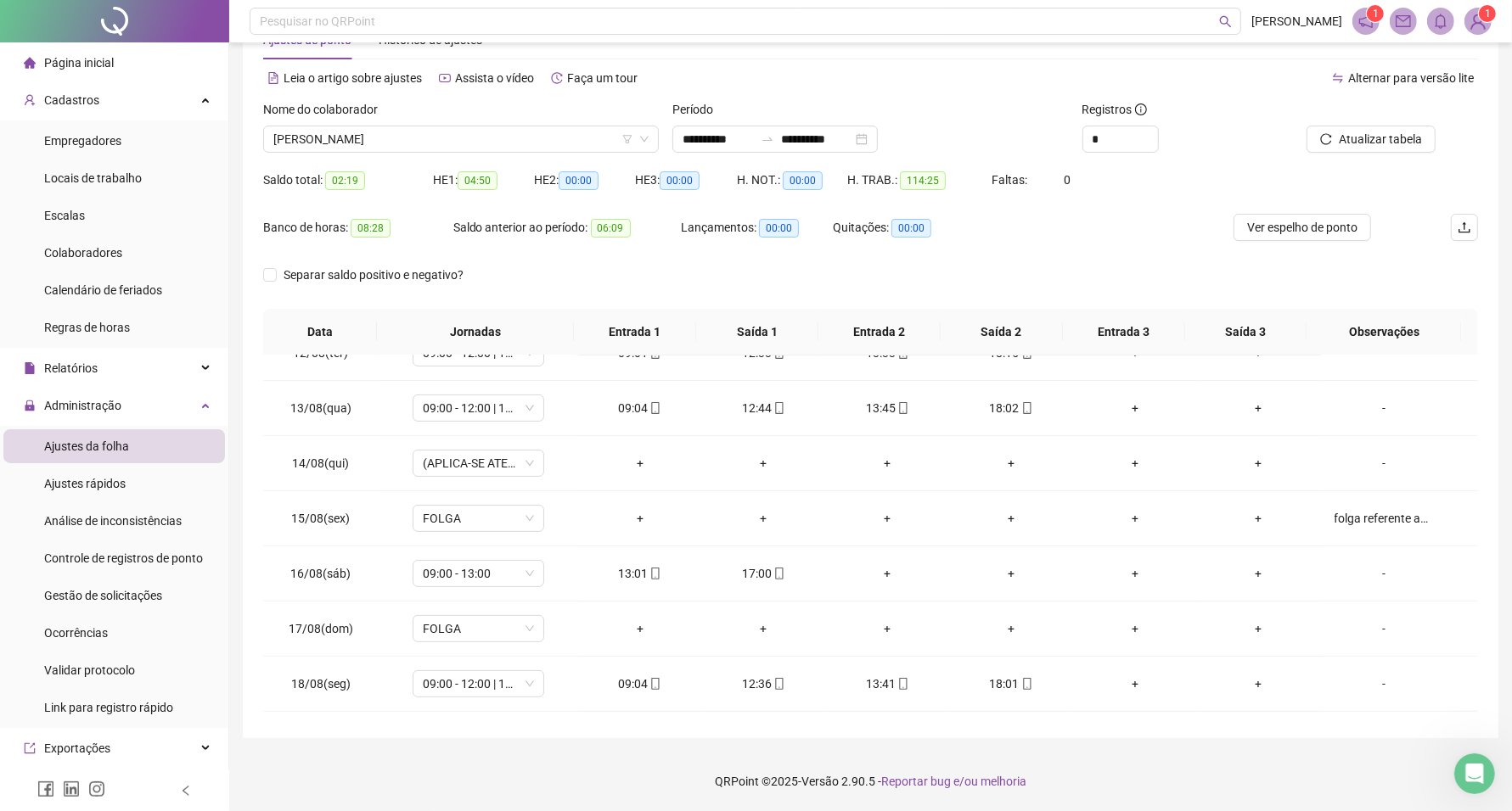
scroll to position [689, 0]
